Goal: Task Accomplishment & Management: Use online tool/utility

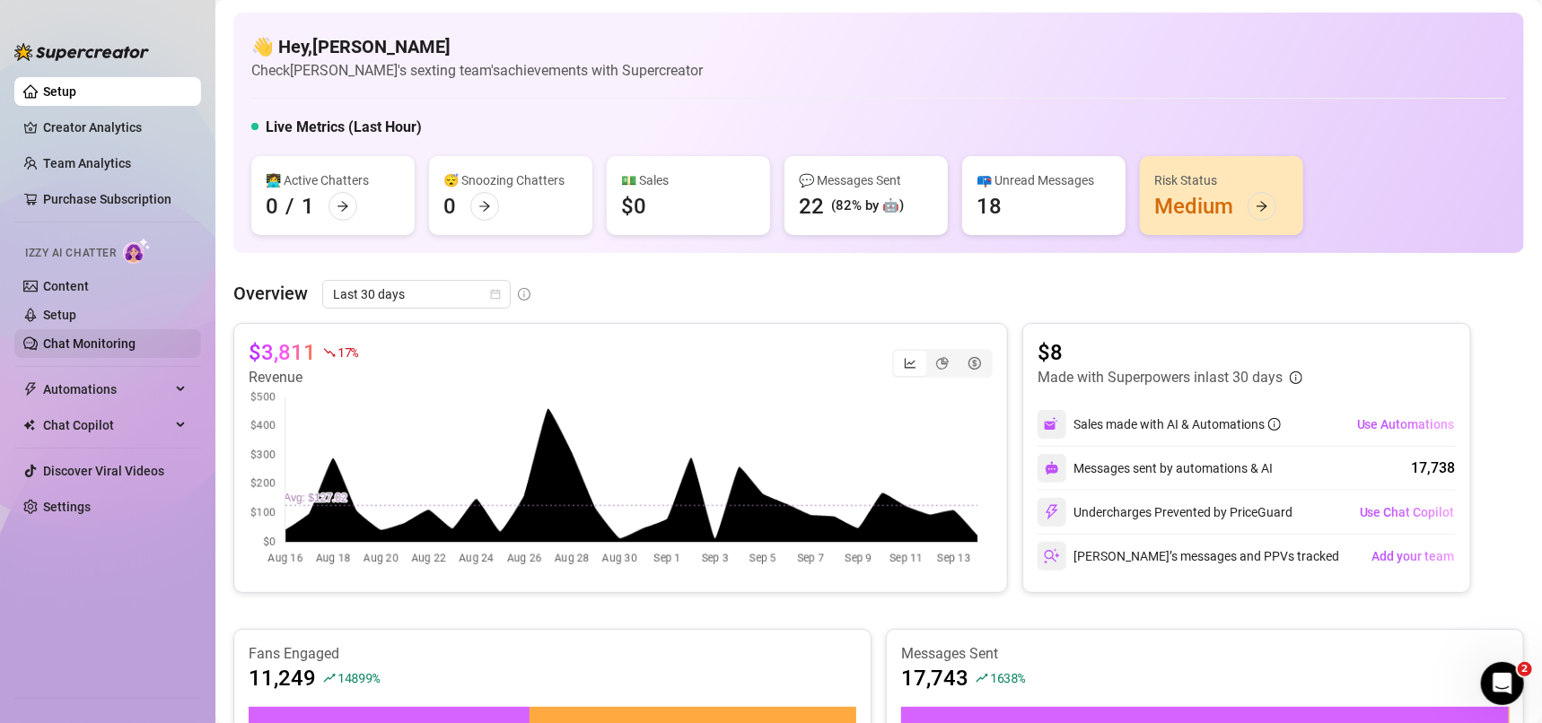
click at [95, 337] on link "Chat Monitoring" at bounding box center [89, 344] width 92 height 14
click at [76, 319] on link "Setup" at bounding box center [59, 315] width 33 height 14
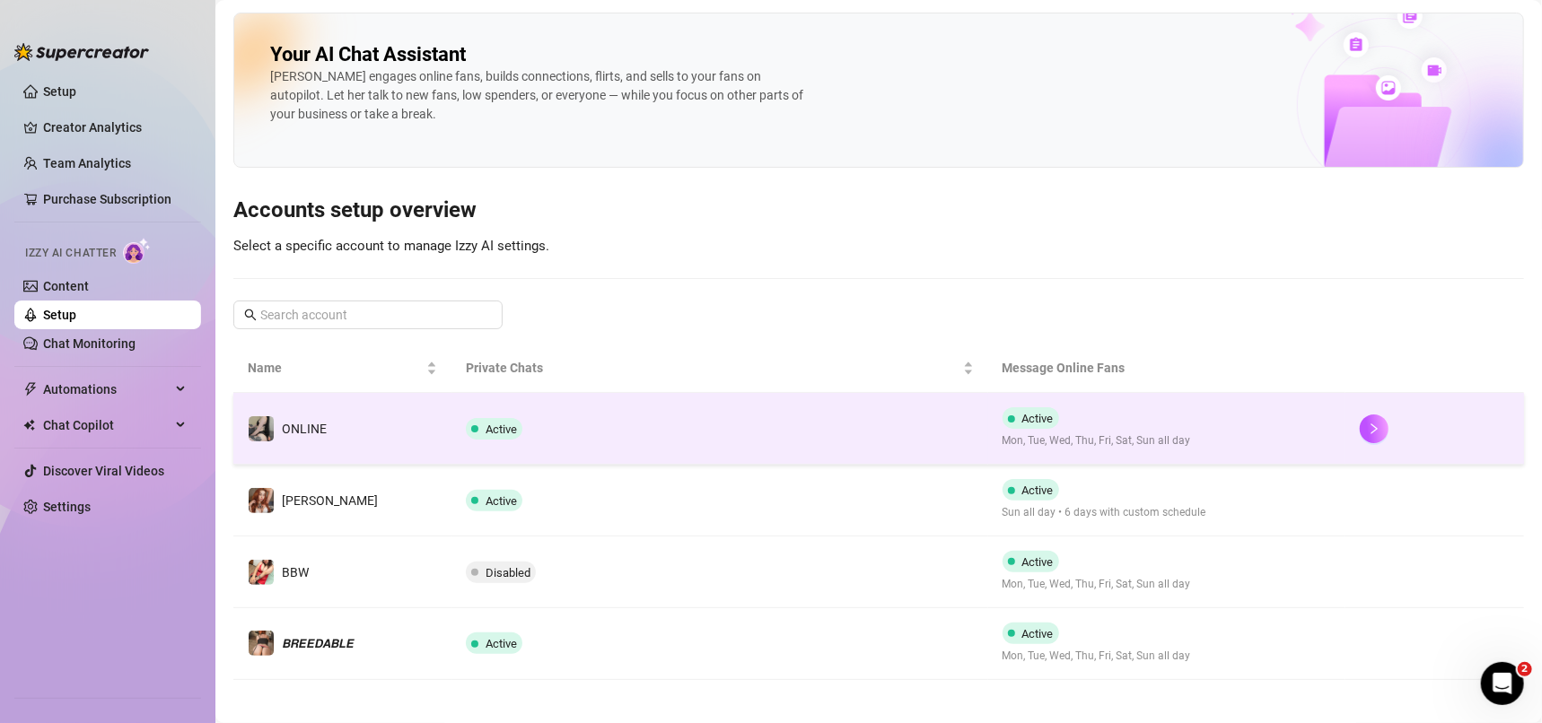
click at [777, 451] on td "Active" at bounding box center [719, 429] width 536 height 72
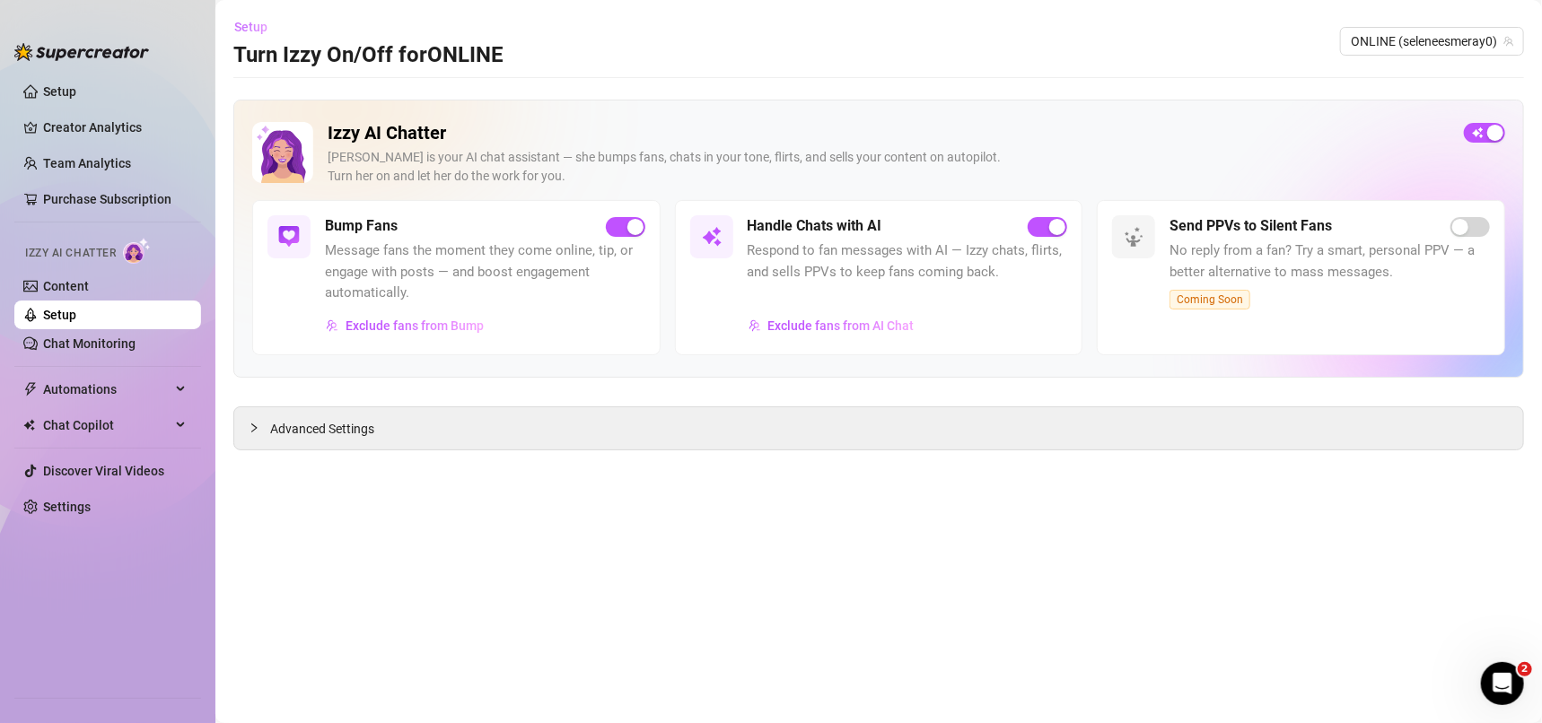
click at [242, 24] on span "Setup" at bounding box center [250, 27] width 33 height 14
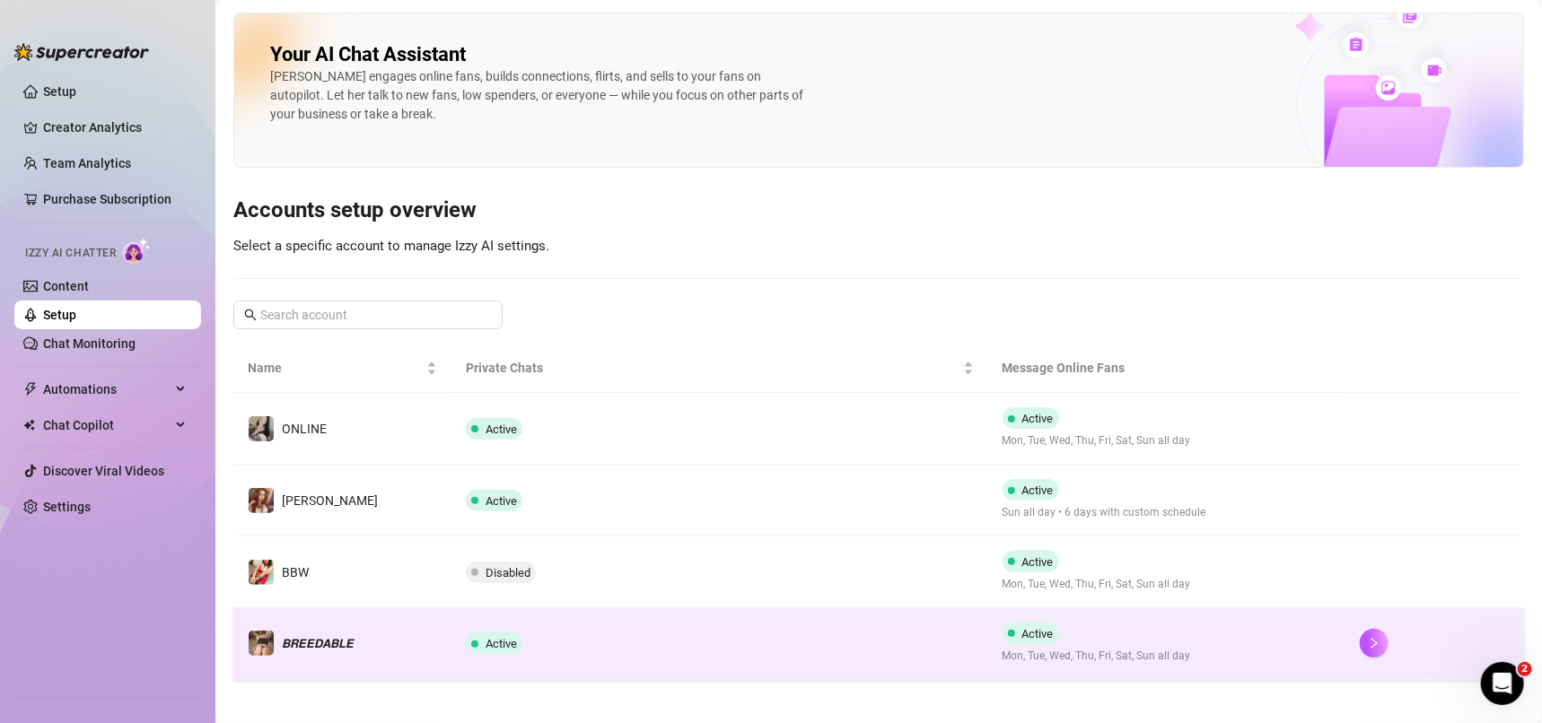
click at [751, 664] on td "Active" at bounding box center [719, 644] width 536 height 72
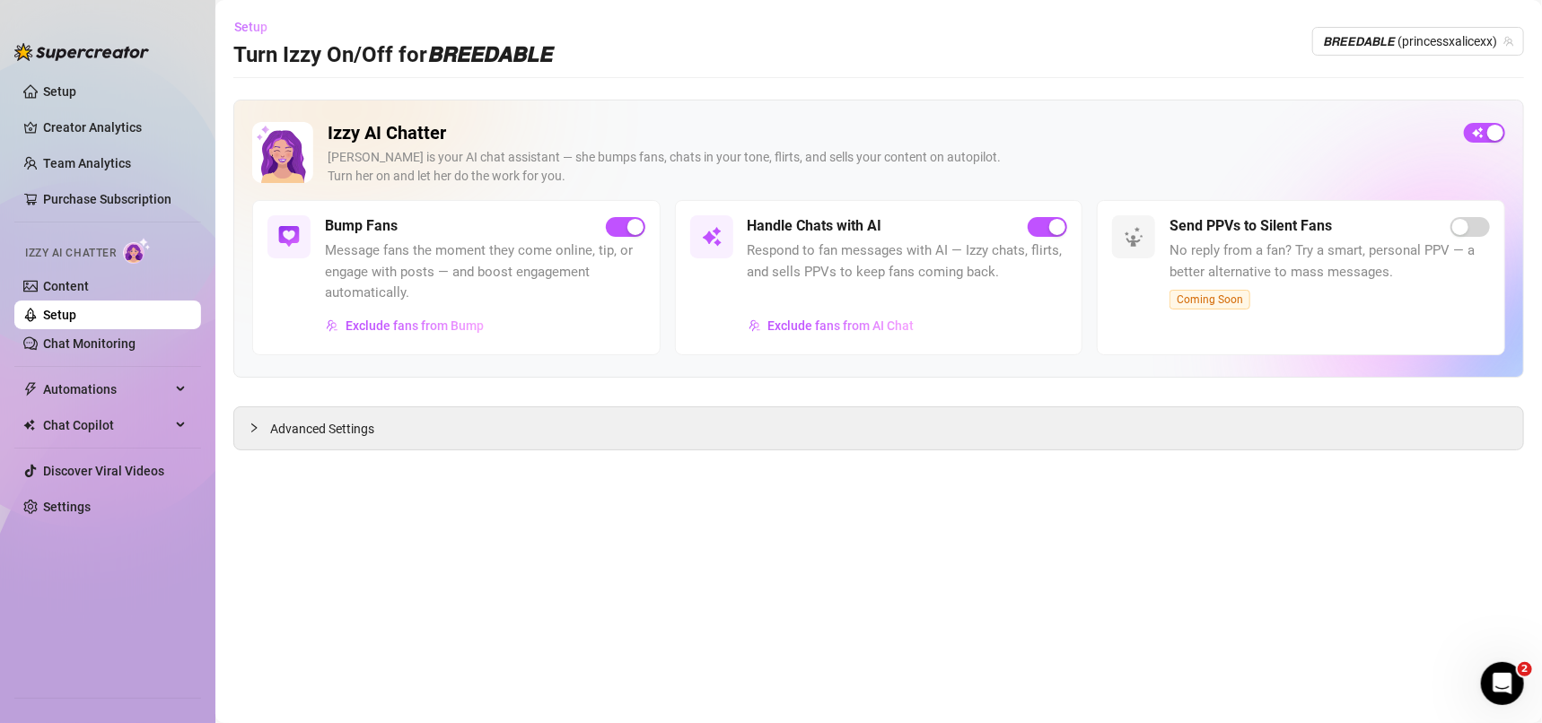
click at [257, 30] on span "Setup" at bounding box center [250, 27] width 33 height 14
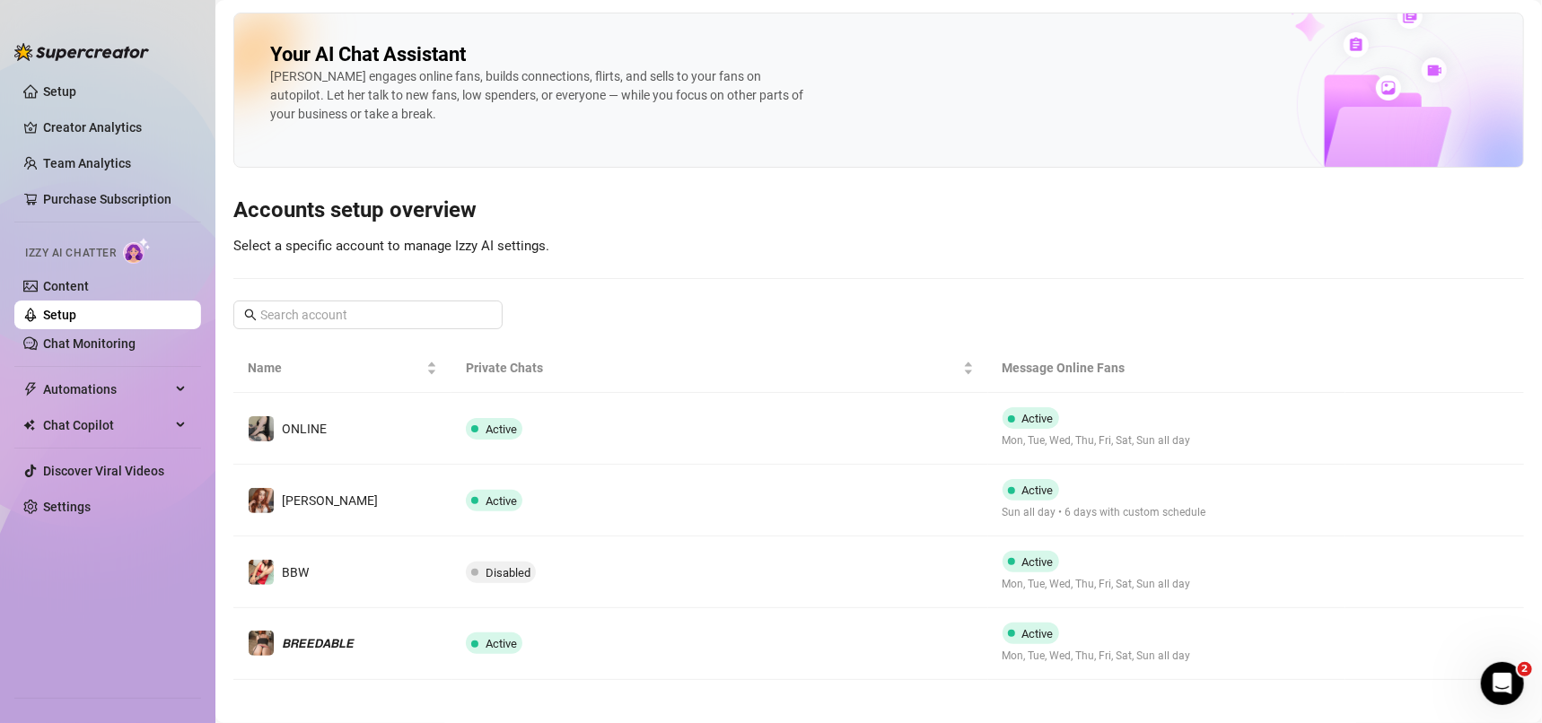
click at [747, 504] on td "Active" at bounding box center [719, 501] width 536 height 72
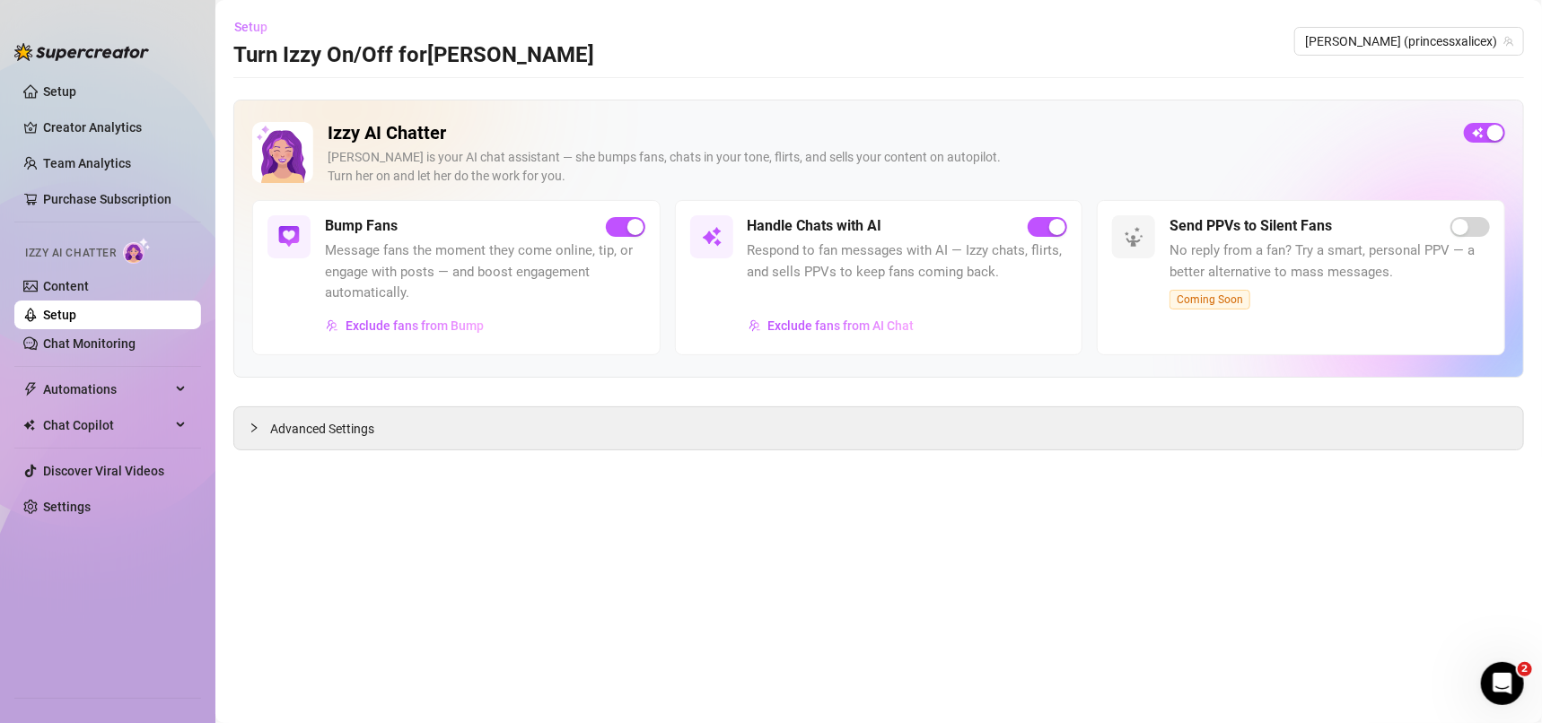
click at [269, 35] on button "Setup" at bounding box center [257, 27] width 48 height 29
